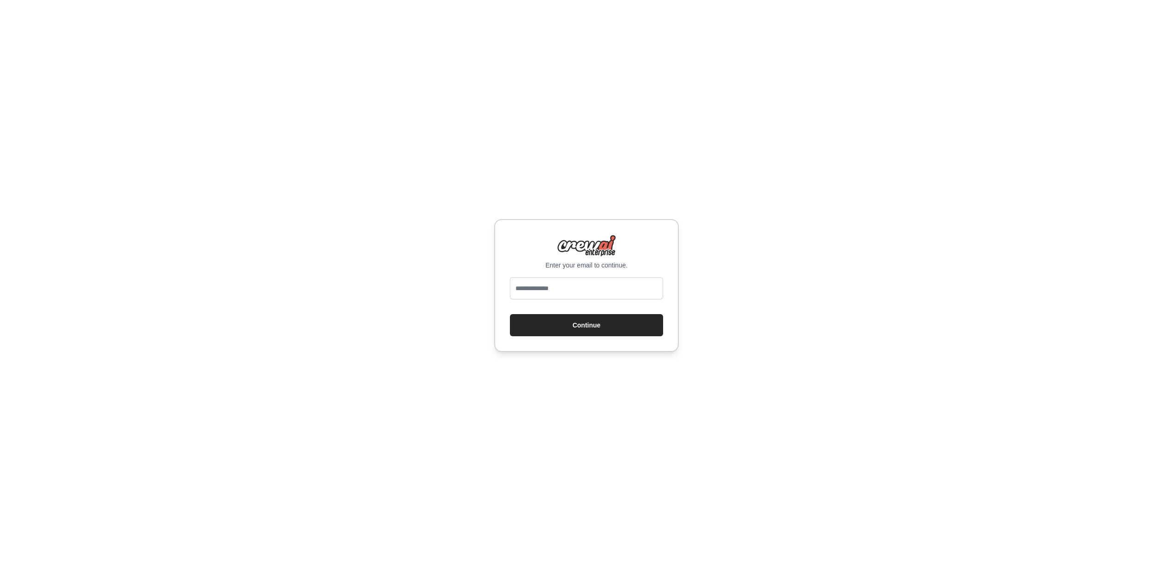
type input "*"
type input "**********"
click at [598, 330] on button "Continue" at bounding box center [586, 325] width 153 height 22
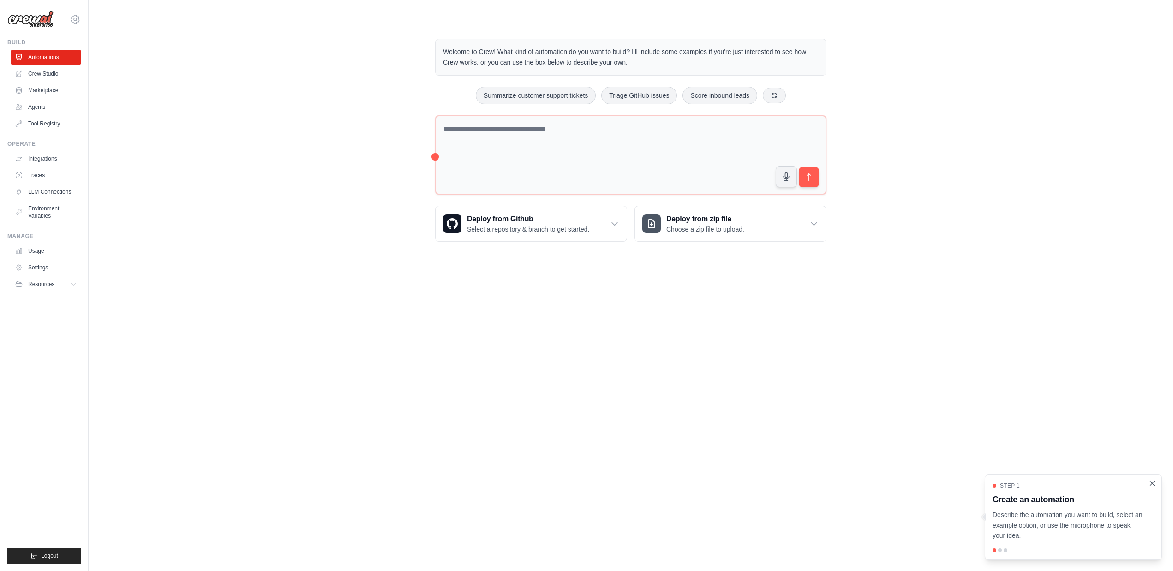
click at [1152, 484] on icon "Close walkthrough" at bounding box center [1152, 483] width 4 height 4
click at [1019, 472] on body "remote.tech.alerts@gmail.com Settings Build Automations Crew Studio" at bounding box center [586, 285] width 1173 height 571
click at [47, 75] on link "Crew Studio" at bounding box center [47, 73] width 70 height 15
click at [51, 77] on link "Crew Studio" at bounding box center [46, 73] width 70 height 15
click at [662, 164] on textarea at bounding box center [630, 155] width 391 height 80
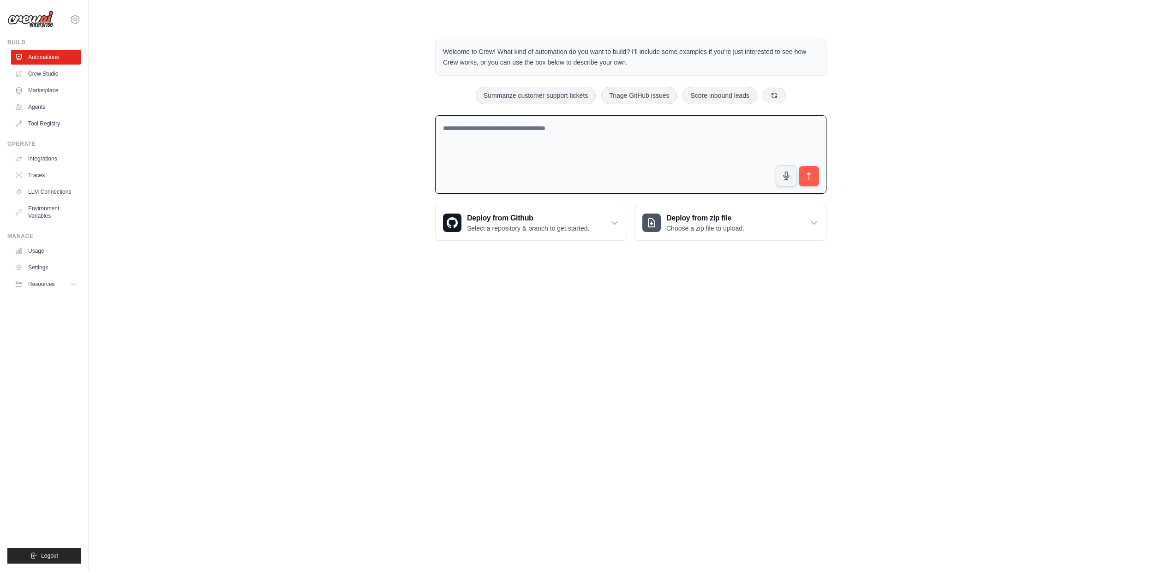
click at [962, 69] on div "Welcome to Crew! What kind of automation do you want to build? I'll include som…" at bounding box center [630, 140] width 1055 height 232
click at [511, 210] on div "Deploy from Github Select a repository & branch to get started." at bounding box center [531, 222] width 191 height 35
click at [520, 332] on link "Configure GitHub" at bounding box center [531, 326] width 76 height 17
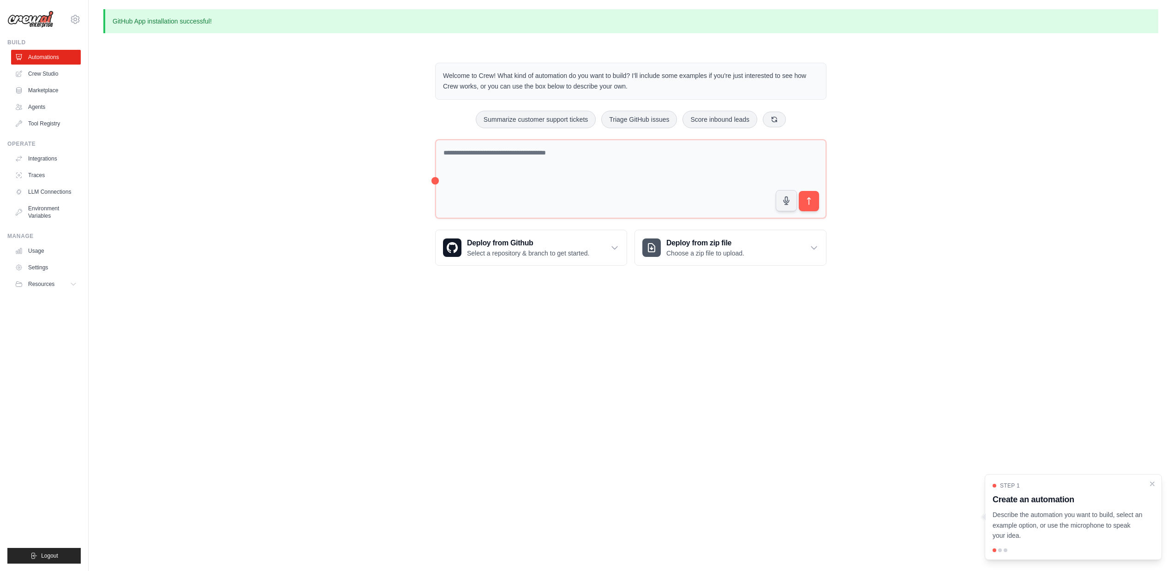
click at [52, 66] on ul "Automations Crew Studio Marketplace Agents Tool Registry" at bounding box center [46, 90] width 70 height 81
click at [54, 72] on link "Crew Studio" at bounding box center [47, 73] width 70 height 15
